Goal: Task Accomplishment & Management: Manage account settings

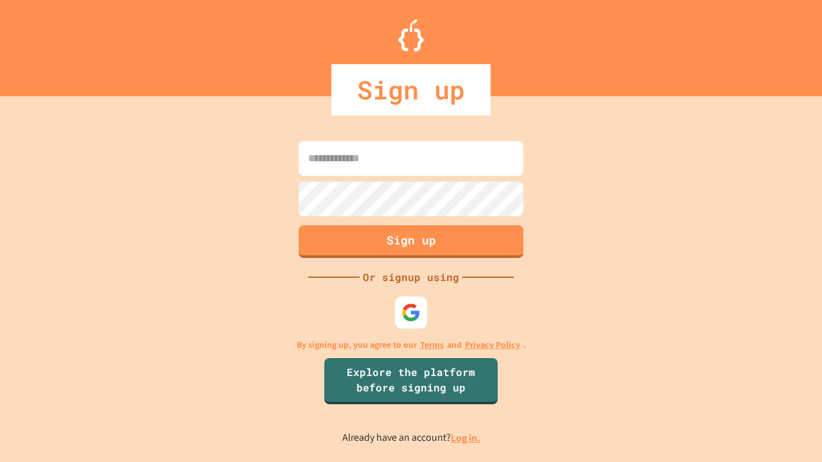
click at [466, 438] on link "Log in." at bounding box center [466, 437] width 30 height 13
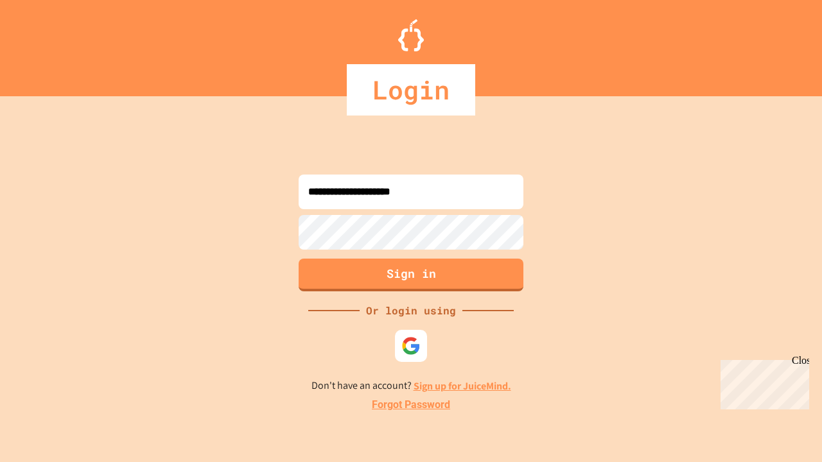
type input "**********"
